Goal: Find specific page/section: Find specific page/section

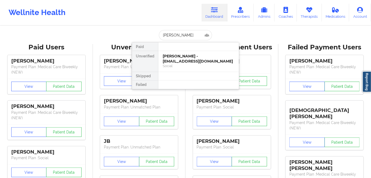
click at [197, 64] on div "Social" at bounding box center [199, 66] width 72 height 5
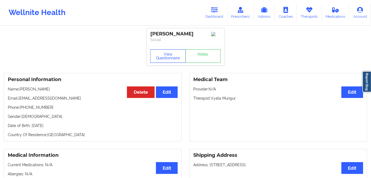
click at [167, 58] on button "View Questionnaire" at bounding box center [167, 55] width 35 height 13
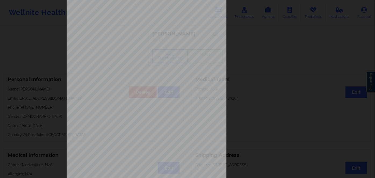
scroll to position [78, 0]
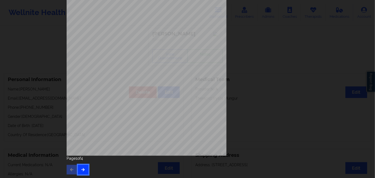
click at [84, 173] on button "button" at bounding box center [83, 170] width 10 height 10
click at [82, 169] on icon "button" at bounding box center [83, 169] width 5 height 3
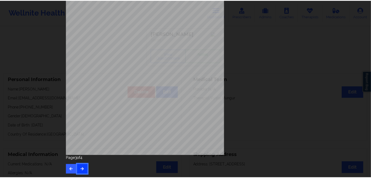
scroll to position [0, 0]
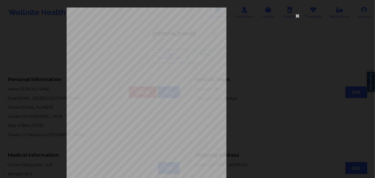
click at [126, 42] on span "103009536" at bounding box center [128, 41] width 12 height 2
click at [125, 42] on span "103009536" at bounding box center [128, 41] width 12 height 2
copy span "103009536"
drag, startPoint x: 297, startPoint y: 17, endPoint x: 275, endPoint y: 19, distance: 22.1
click at [297, 17] on icon at bounding box center [297, 15] width 9 height 9
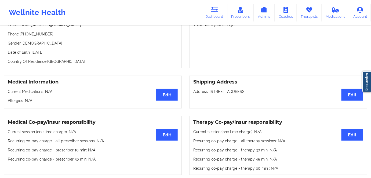
scroll to position [73, 0]
click at [54, 55] on p "Date of Birth: [DEMOGRAPHIC_DATA]" at bounding box center [93, 52] width 170 height 5
click at [54, 54] on p "Date of Birth: [DEMOGRAPHIC_DATA]" at bounding box center [93, 52] width 170 height 5
copy p "2002"
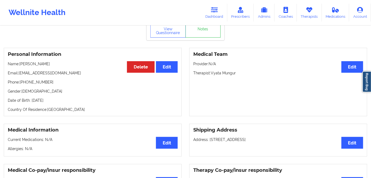
scroll to position [24, 0]
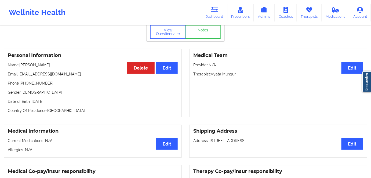
drag, startPoint x: 58, startPoint y: 65, endPoint x: 25, endPoint y: 67, distance: 32.8
click at [21, 65] on p "Name: [PERSON_NAME]" at bounding box center [93, 64] width 170 height 5
copy p "[PERSON_NAME]"
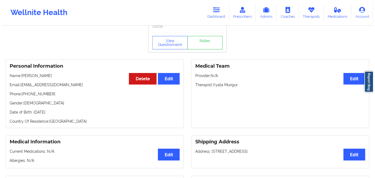
scroll to position [0, 0]
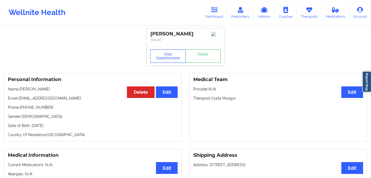
click at [161, 59] on button "View Questionnaire" at bounding box center [167, 55] width 35 height 13
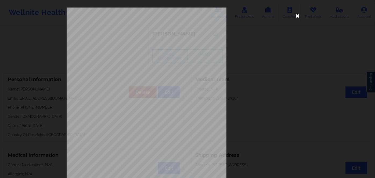
click at [295, 14] on icon at bounding box center [297, 15] width 9 height 9
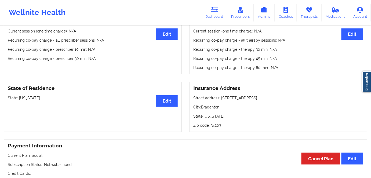
scroll to position [195, 0]
